Goal: Use online tool/utility: Utilize a website feature to perform a specific function

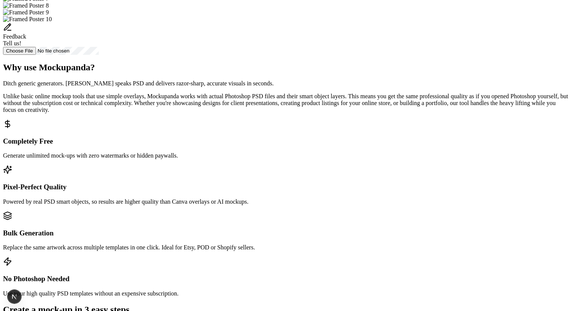
scroll to position [316, 0]
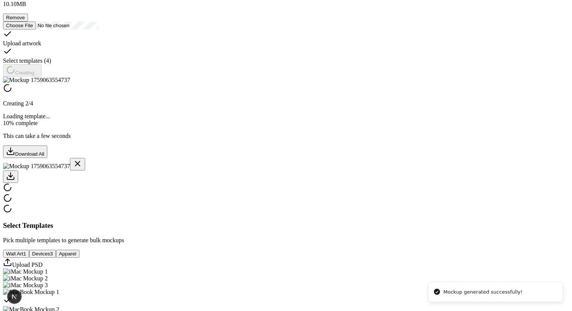
scroll to position [128, 0]
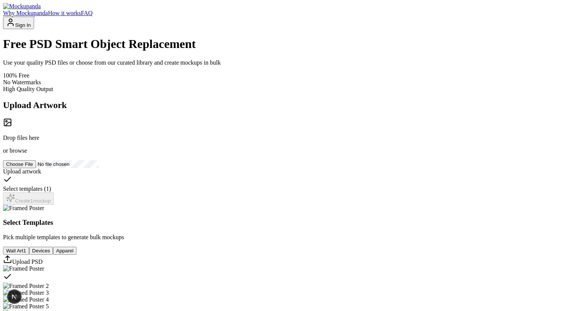
click at [34, 25] on button "Sign In" at bounding box center [18, 23] width 31 height 12
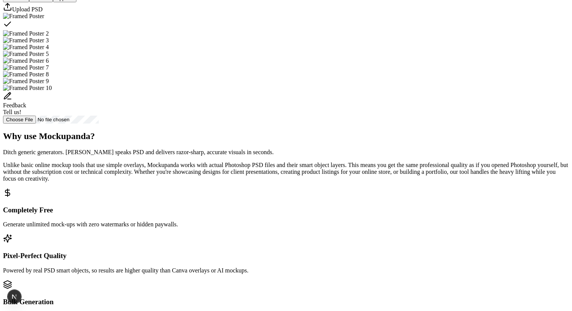
scroll to position [242, 0]
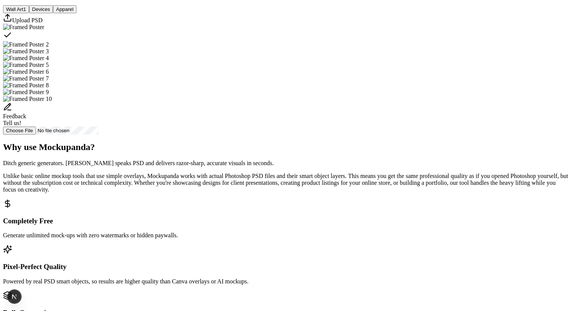
click at [276, 135] on div "Select Templates Pick multiple templates to generate bulk mockups Wall Art 1 De…" at bounding box center [286, 48] width 566 height 171
click at [53, 13] on button "Devices" at bounding box center [41, 9] width 24 height 8
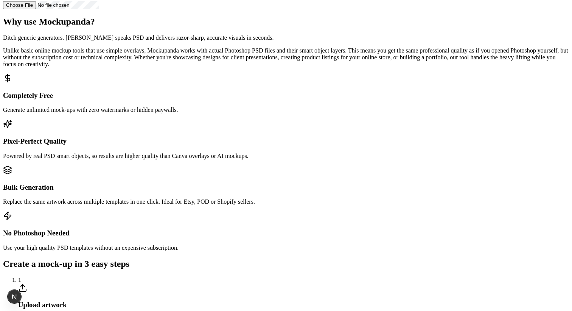
scroll to position [326, 0]
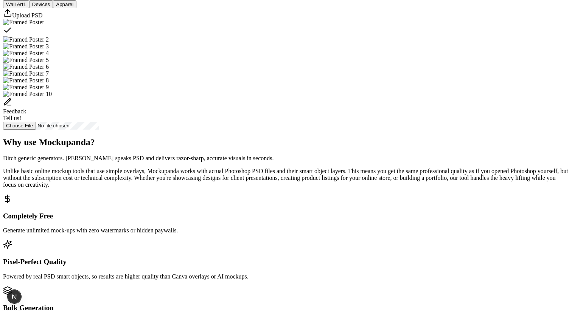
scroll to position [250, 0]
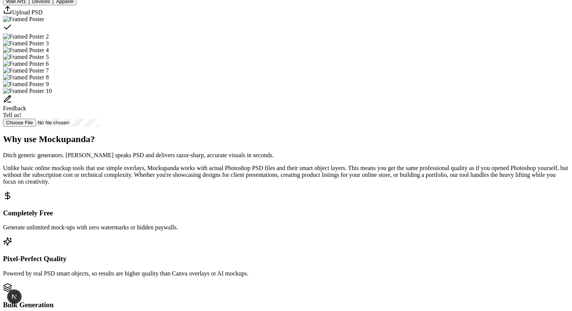
click at [53, 5] on button "Devices" at bounding box center [41, 1] width 24 height 8
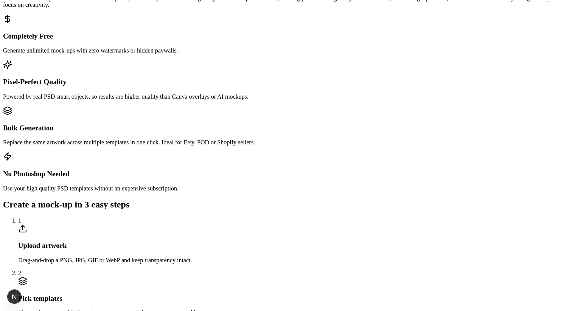
scroll to position [228, 0]
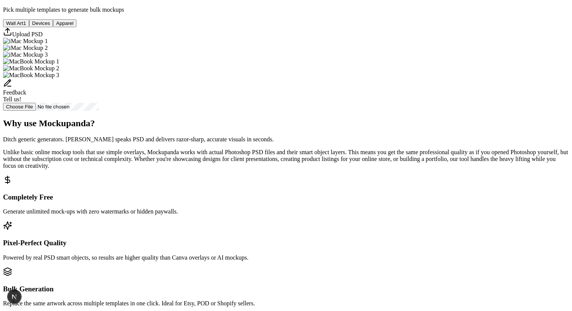
click at [76, 27] on button "Apparel" at bounding box center [64, 23] width 23 height 8
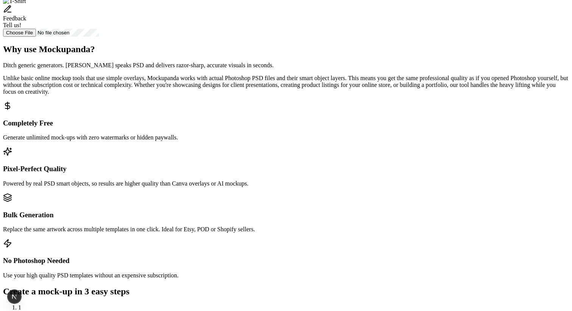
scroll to position [282, 0]
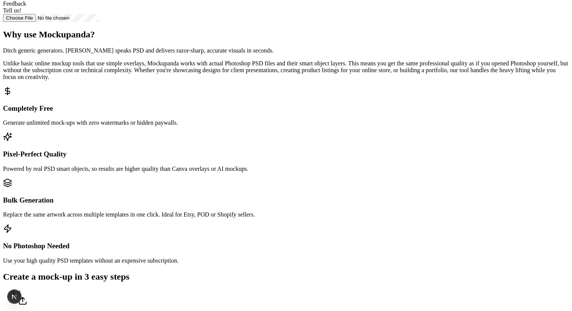
click at [332, 14] on div "Feedback Tell us!" at bounding box center [286, 2] width 566 height 24
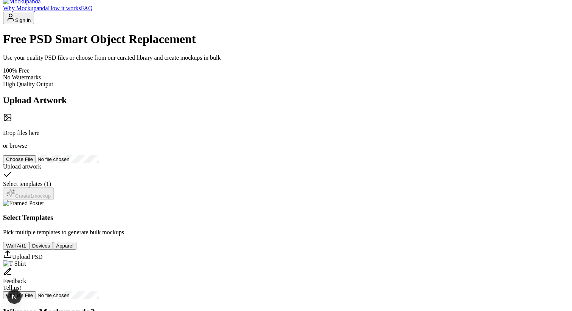
scroll to position [0, 0]
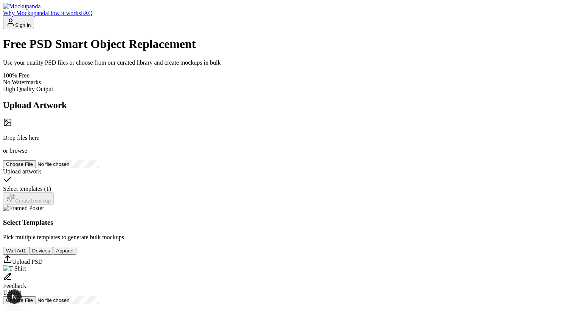
click at [34, 26] on button "Sign In" at bounding box center [18, 23] width 31 height 12
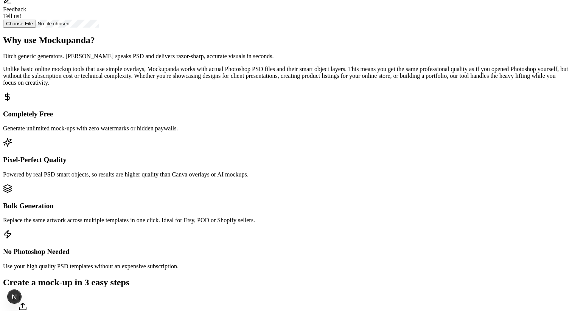
scroll to position [324, 0]
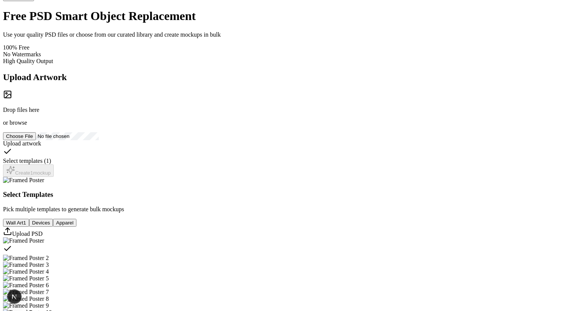
scroll to position [0, 0]
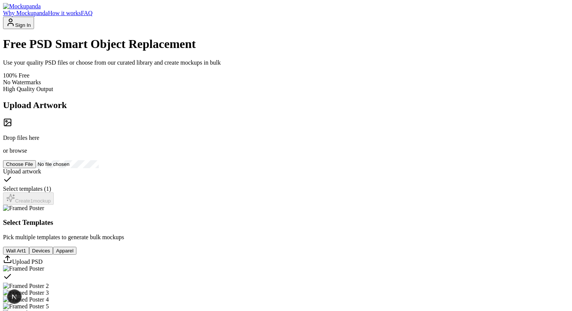
click at [34, 22] on button "Sign In" at bounding box center [18, 23] width 31 height 12
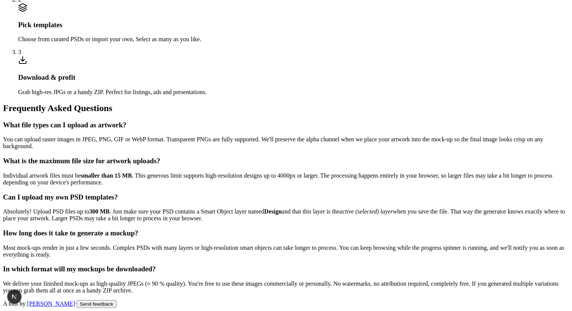
scroll to position [926, 0]
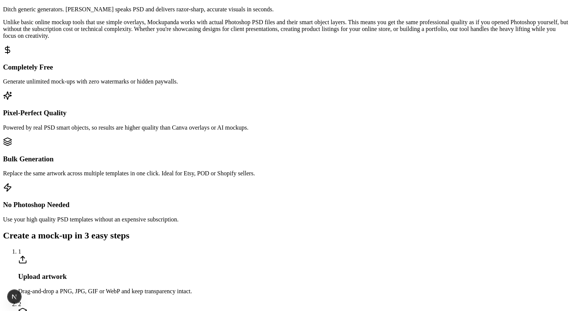
scroll to position [396, 0]
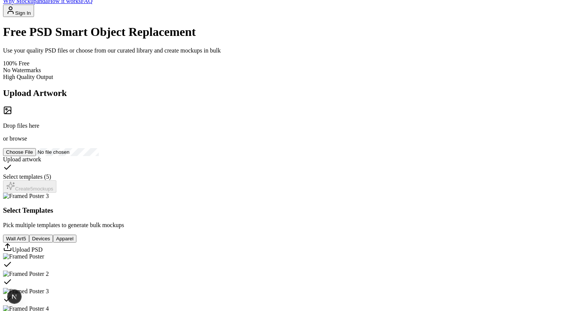
scroll to position [80, 0]
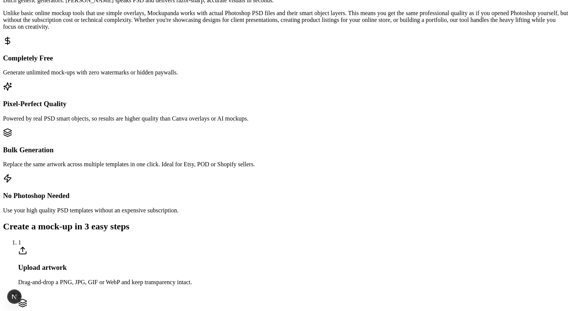
scroll to position [339, 0]
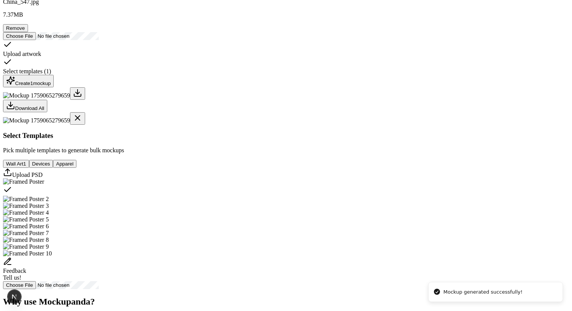
scroll to position [135, 0]
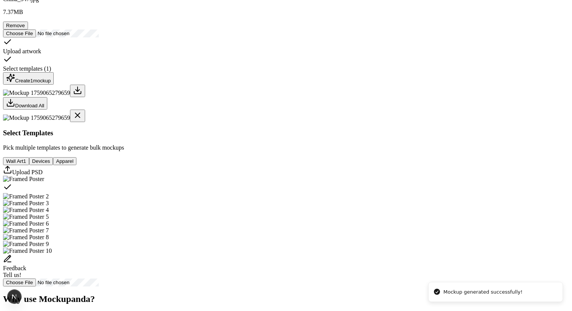
click at [400, 122] on div "Download All" at bounding box center [286, 109] width 566 height 25
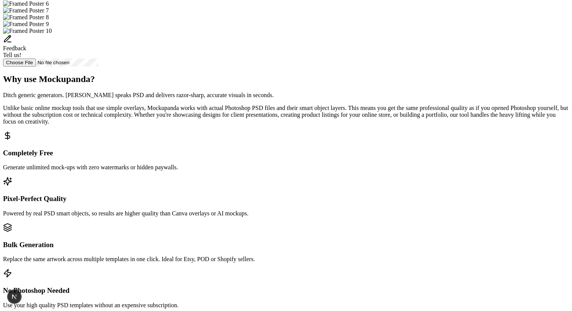
scroll to position [354, 0]
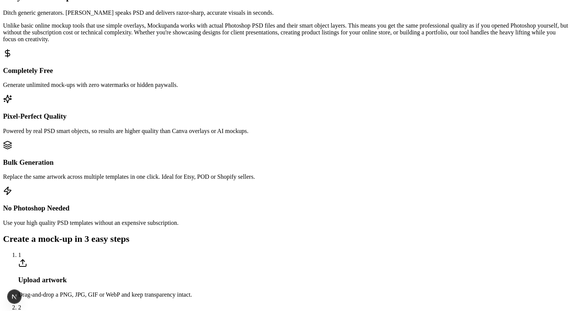
scroll to position [423, 0]
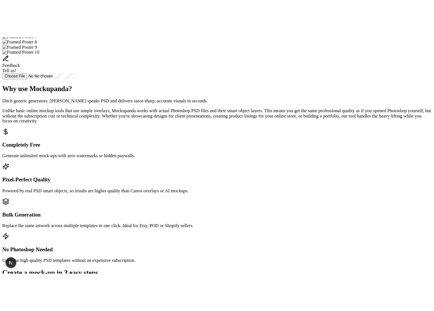
scroll to position [348, 0]
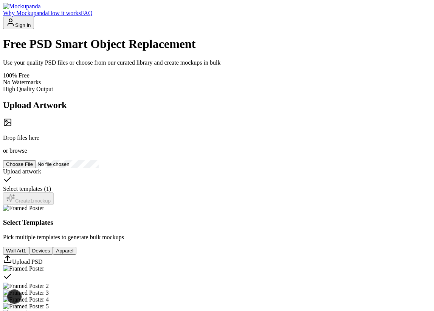
scroll to position [276, 0]
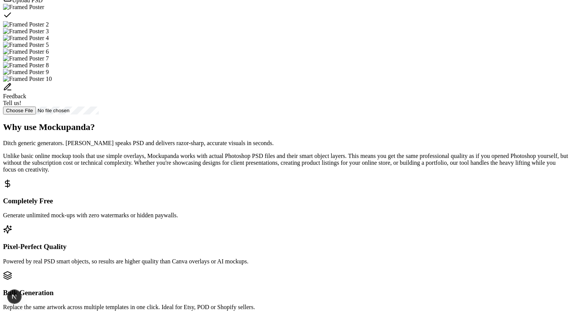
scroll to position [298, 0]
